Goal: Navigation & Orientation: Understand site structure

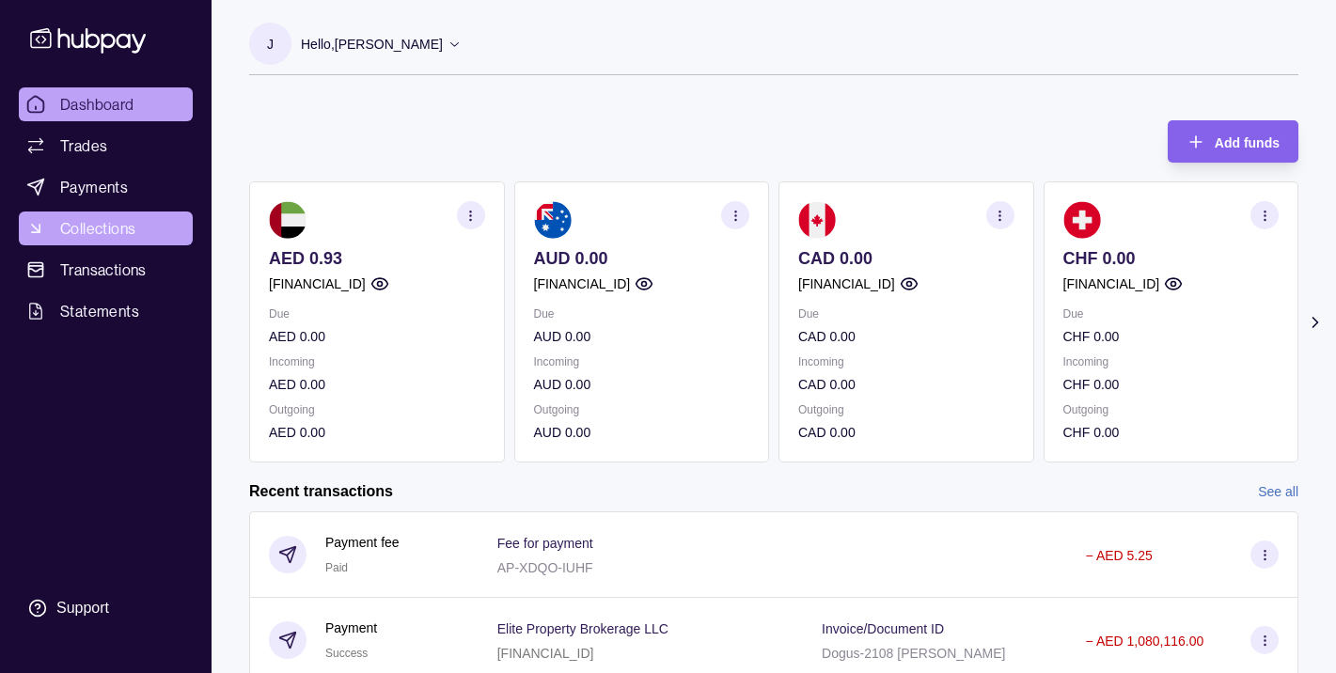
click at [117, 239] on span "Collections" at bounding box center [97, 228] width 75 height 23
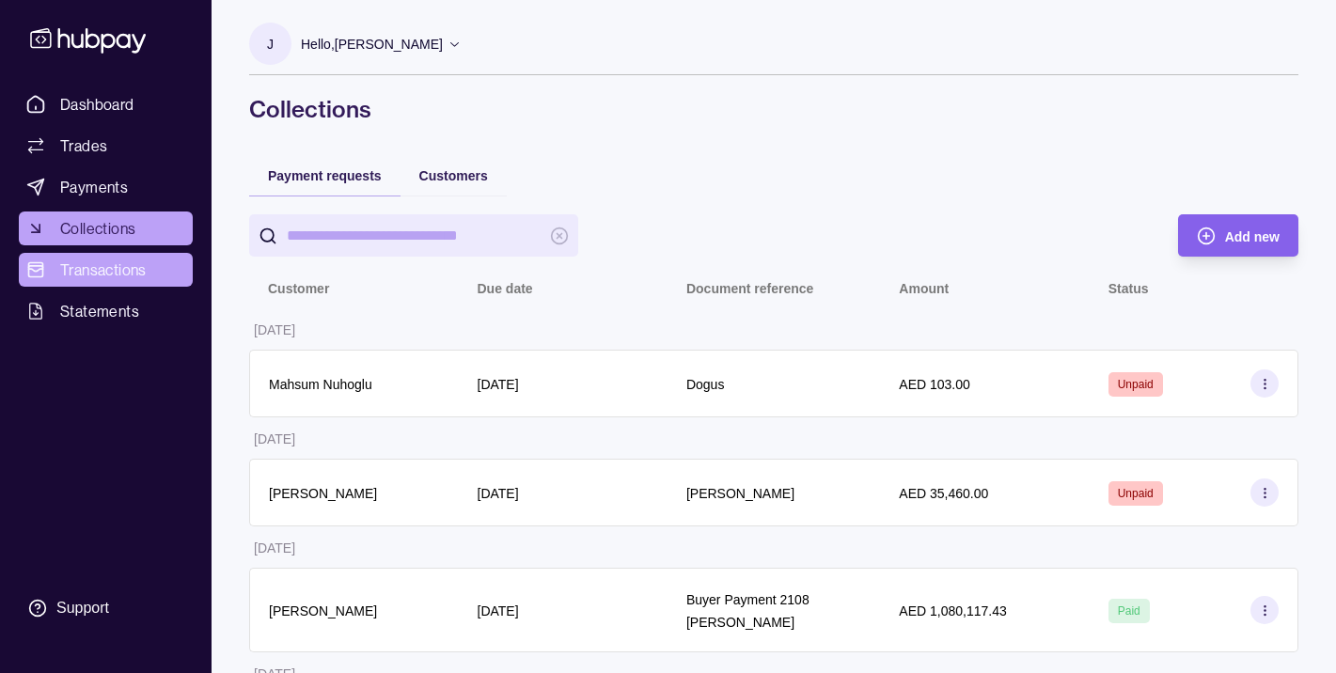
click at [103, 280] on span "Transactions" at bounding box center [103, 269] width 86 height 23
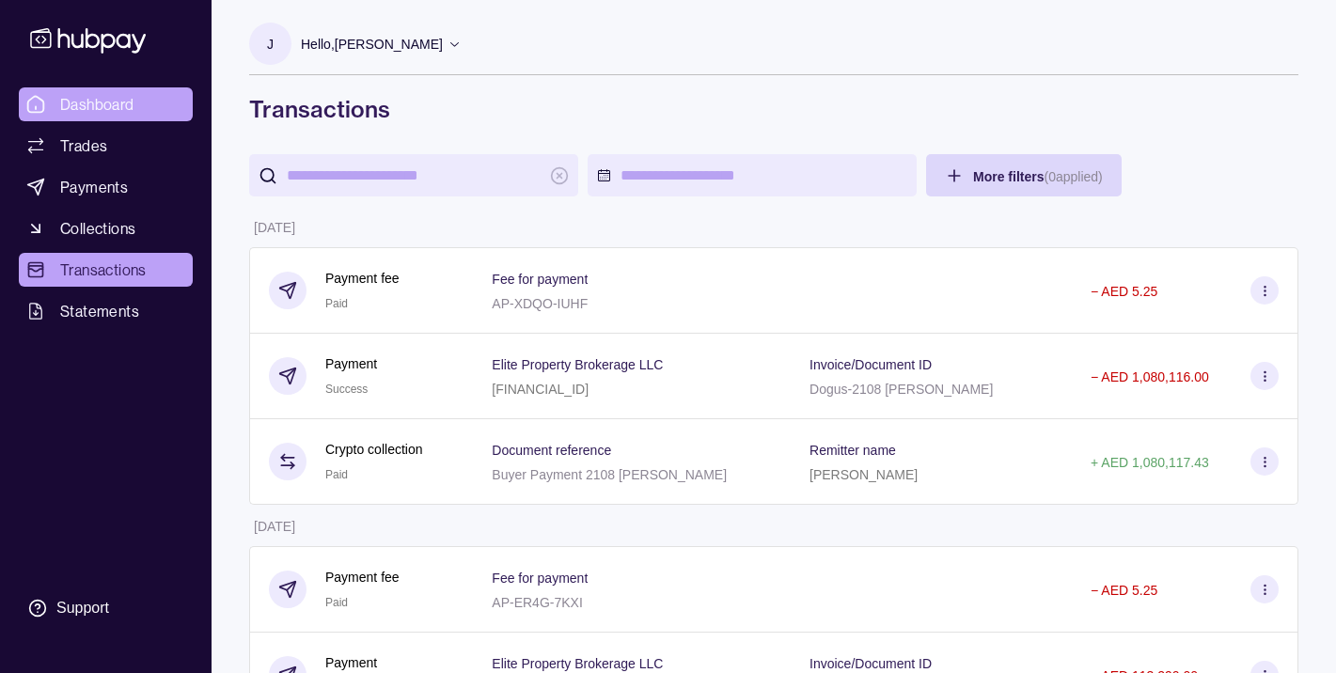
click at [75, 112] on span "Dashboard" at bounding box center [97, 104] width 74 height 23
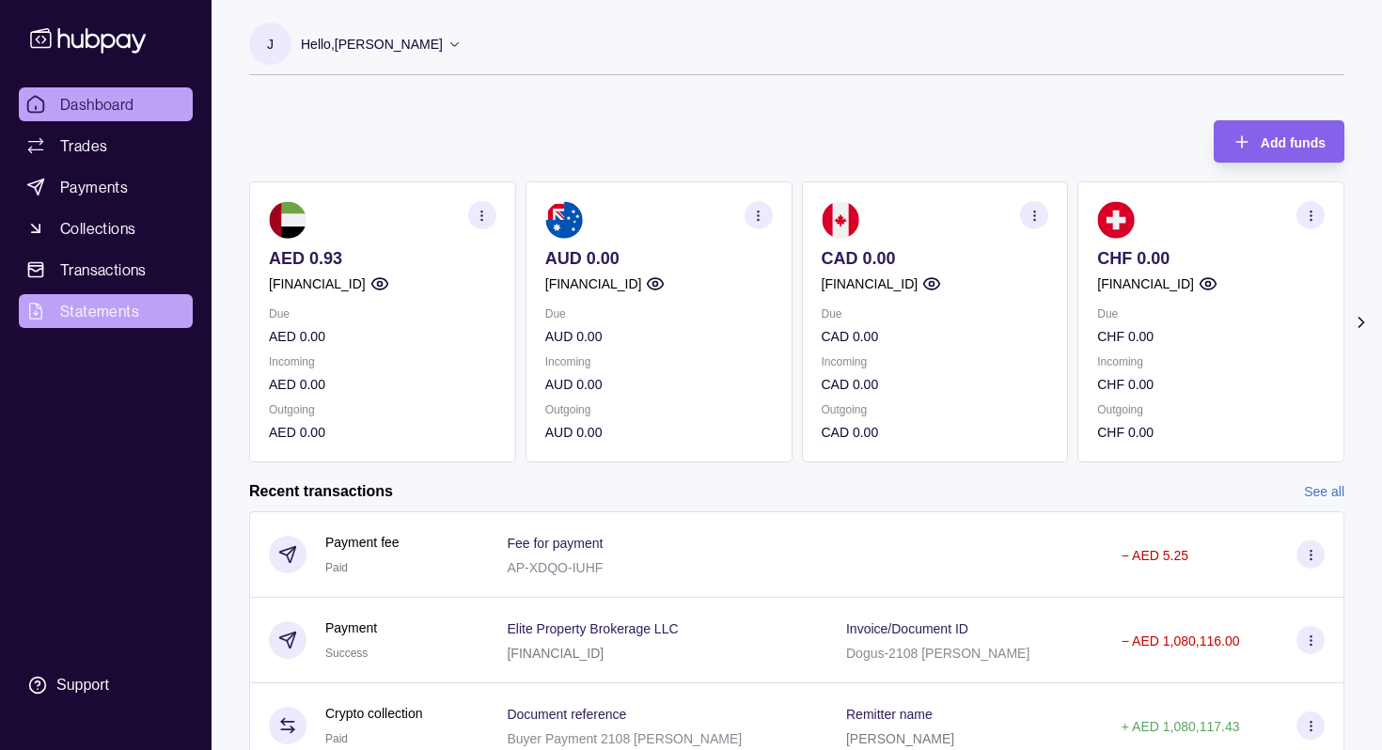
click at [102, 307] on span "Statements" at bounding box center [99, 311] width 79 height 23
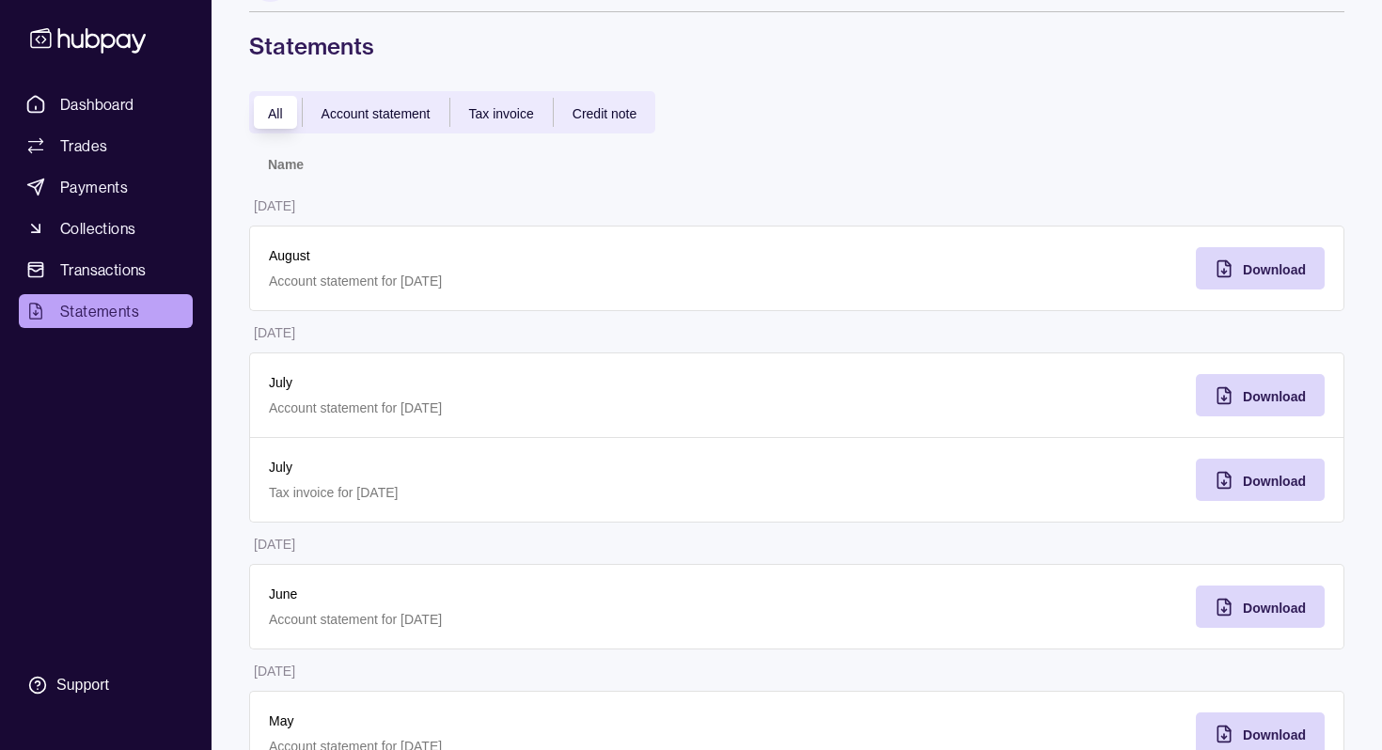
scroll to position [15, 0]
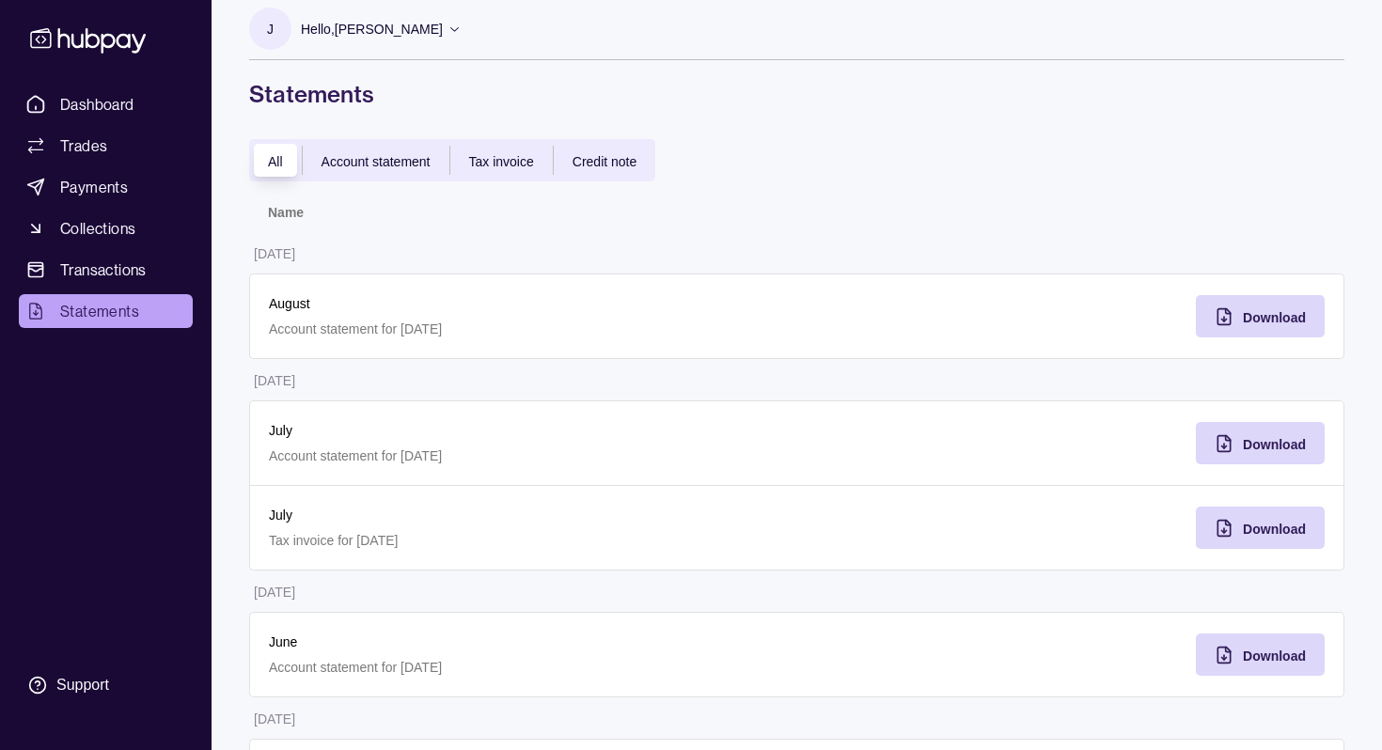
click at [580, 164] on span "Credit note" at bounding box center [604, 161] width 64 height 15
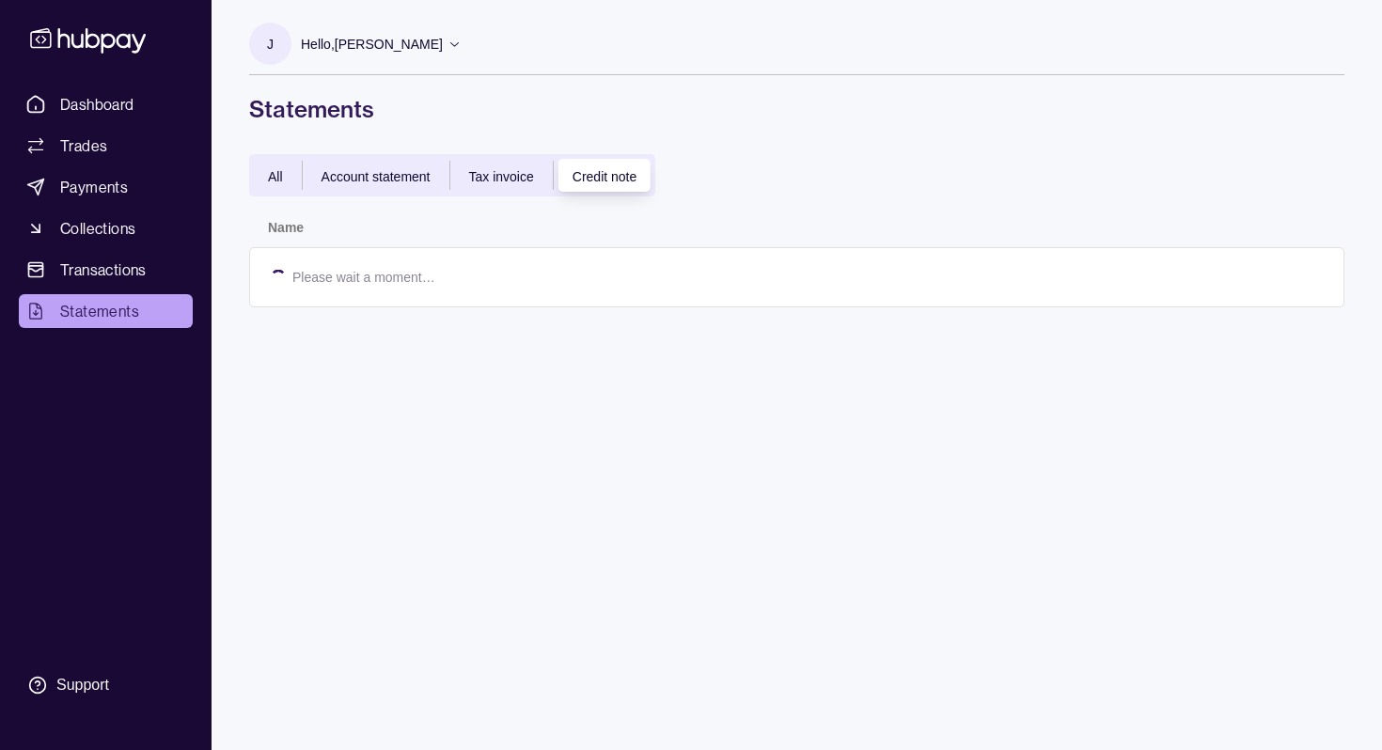
scroll to position [0, 0]
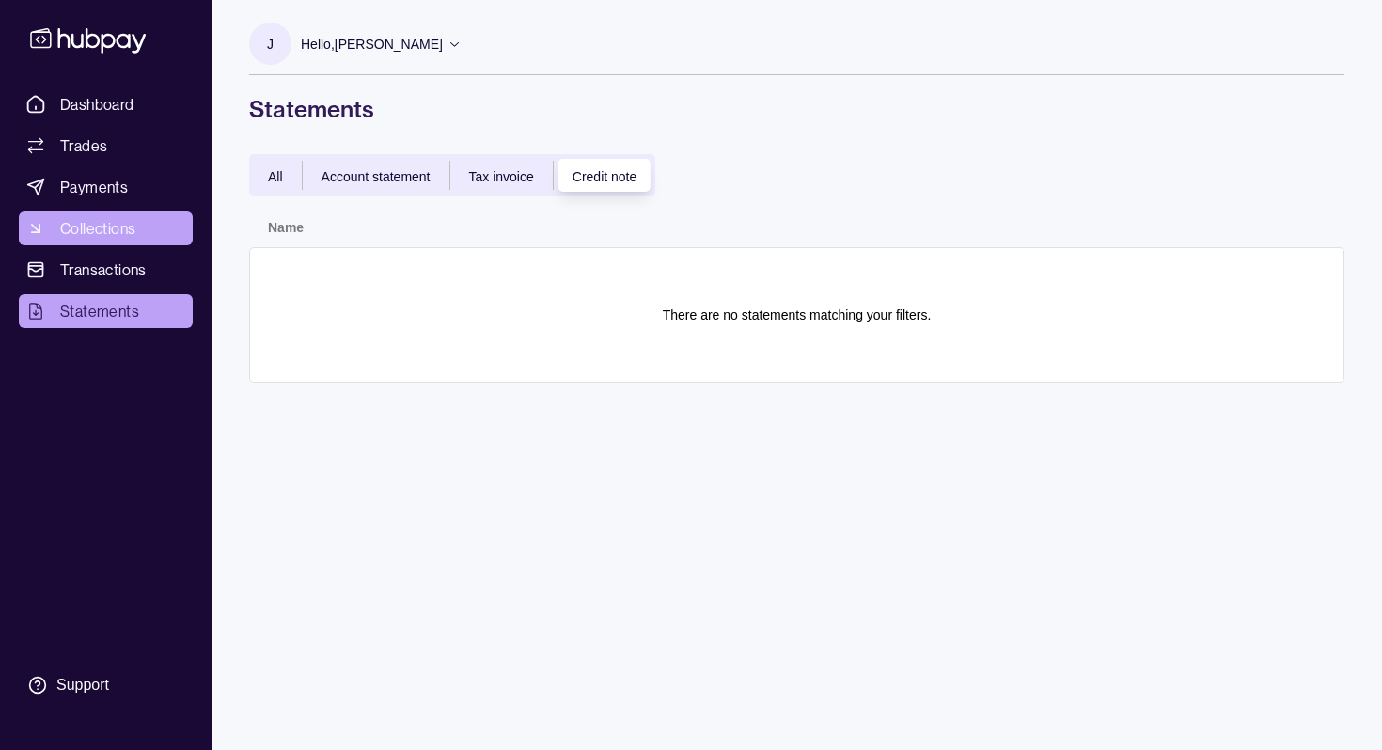
click at [93, 220] on span "Collections" at bounding box center [97, 228] width 75 height 23
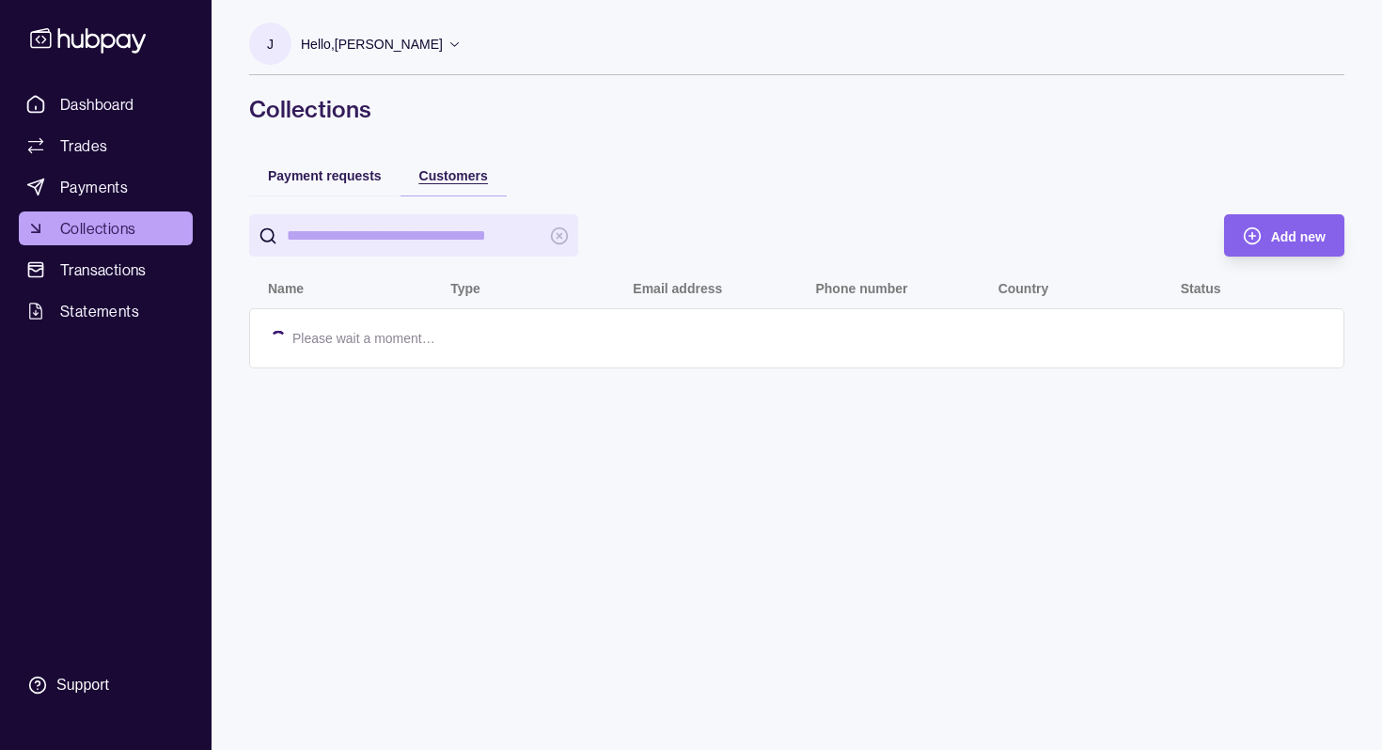
click at [465, 175] on span "Customers" at bounding box center [453, 175] width 69 height 15
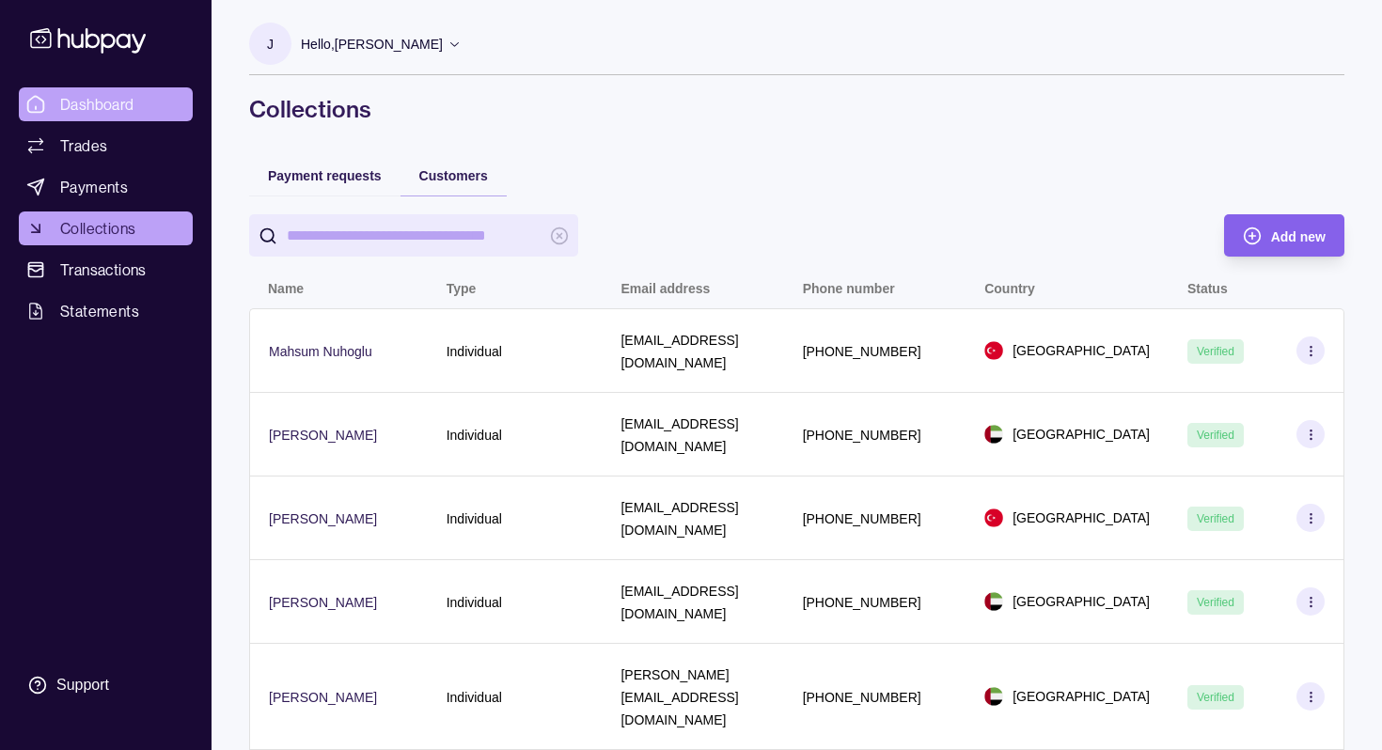
click at [101, 102] on span "Dashboard" at bounding box center [97, 104] width 74 height 23
